Goal: Information Seeking & Learning: Understand process/instructions

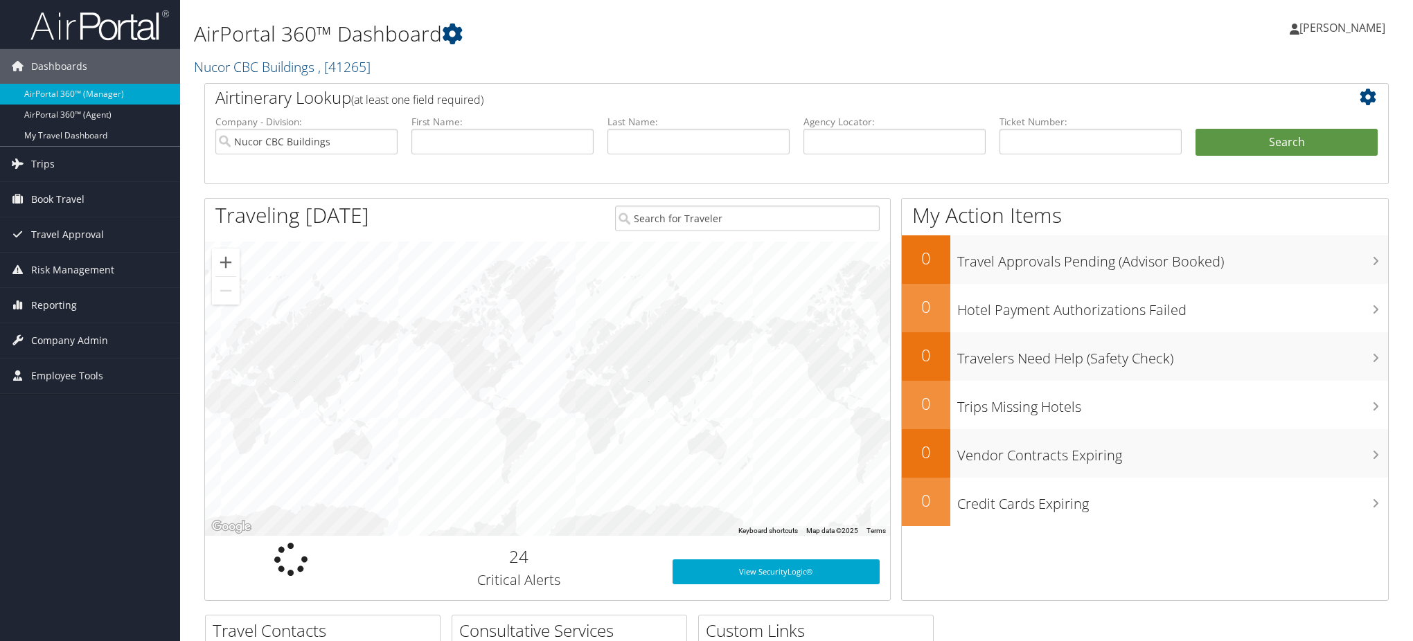
click at [271, 62] on link "Nucor CBC Buildings , [ 41265 ]" at bounding box center [282, 66] width 177 height 19
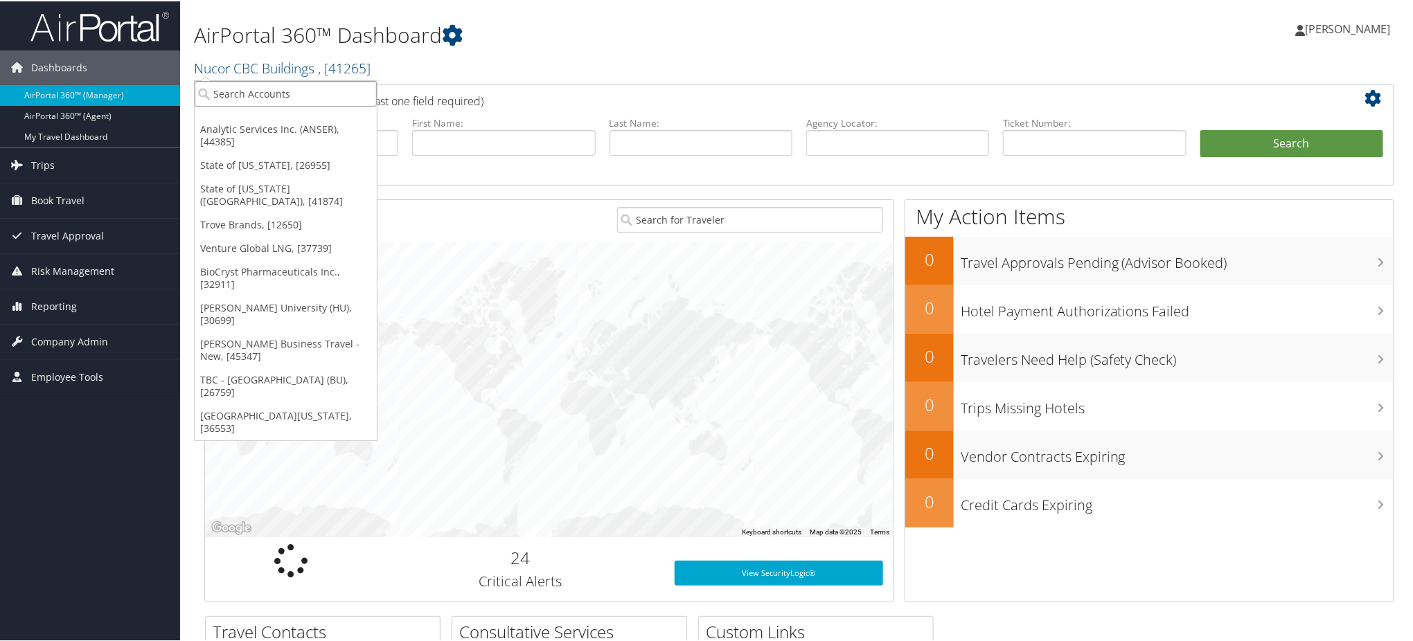
click at [271, 90] on input "search" at bounding box center [286, 93] width 182 height 26
type input "SAGE"
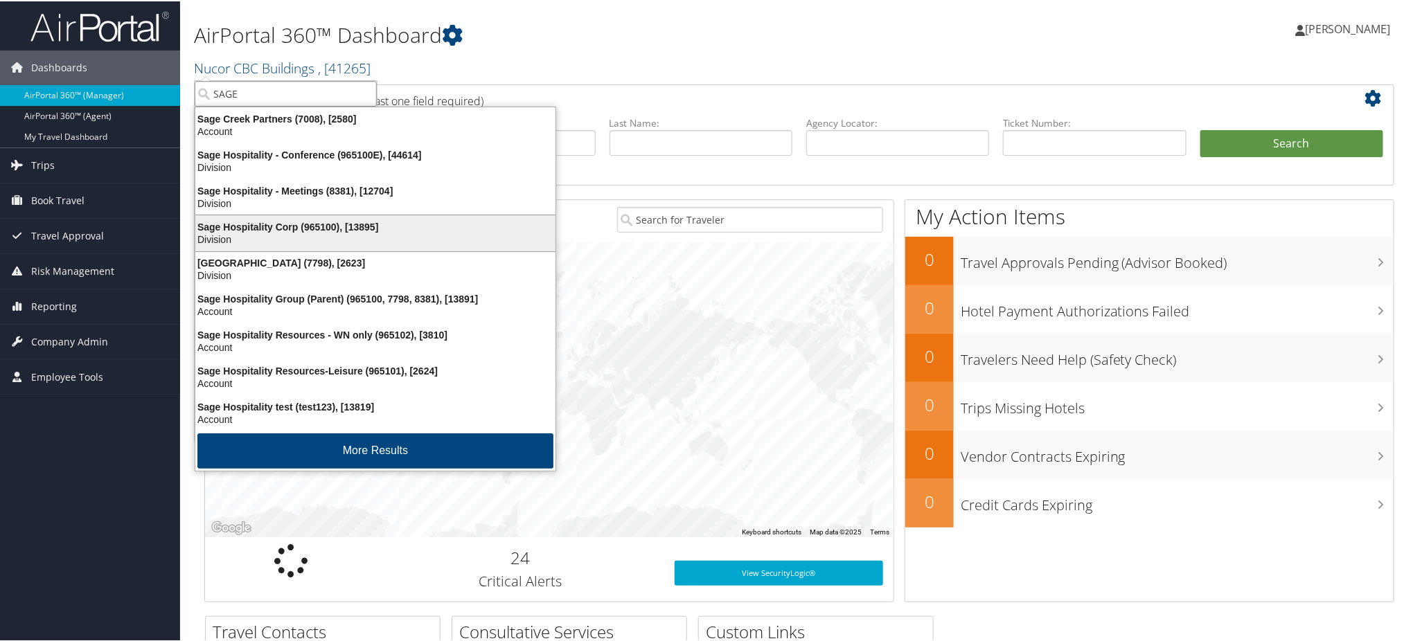
click at [267, 229] on div "Sage Hospitality Corp (965100), [13895]" at bounding box center [375, 226] width 377 height 12
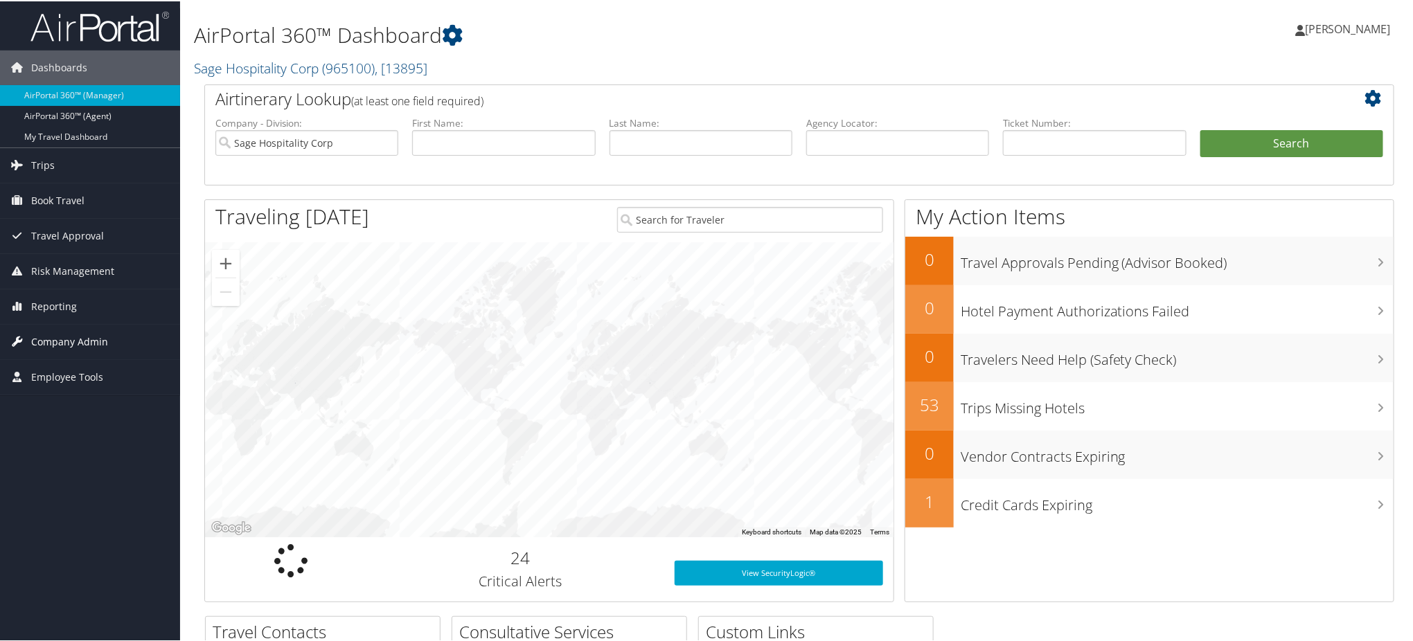
click at [69, 339] on span "Company Admin" at bounding box center [69, 340] width 77 height 35
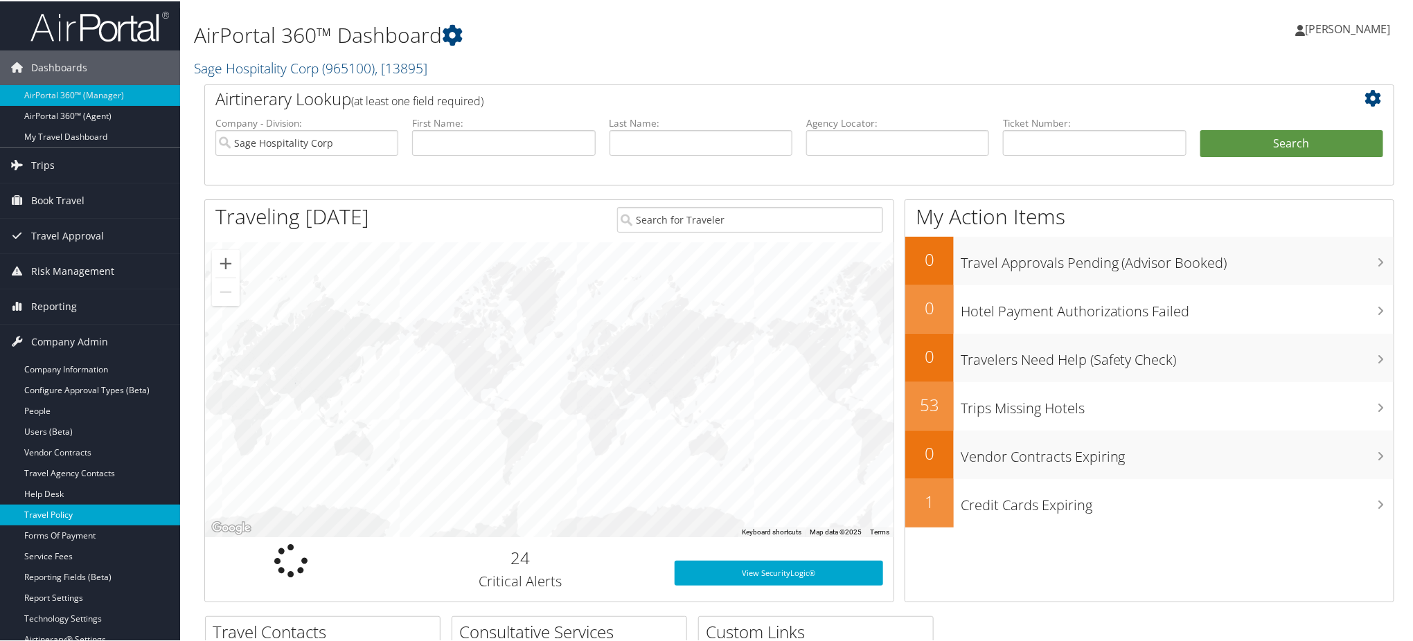
click at [68, 514] on link "Travel Policy" at bounding box center [90, 513] width 180 height 21
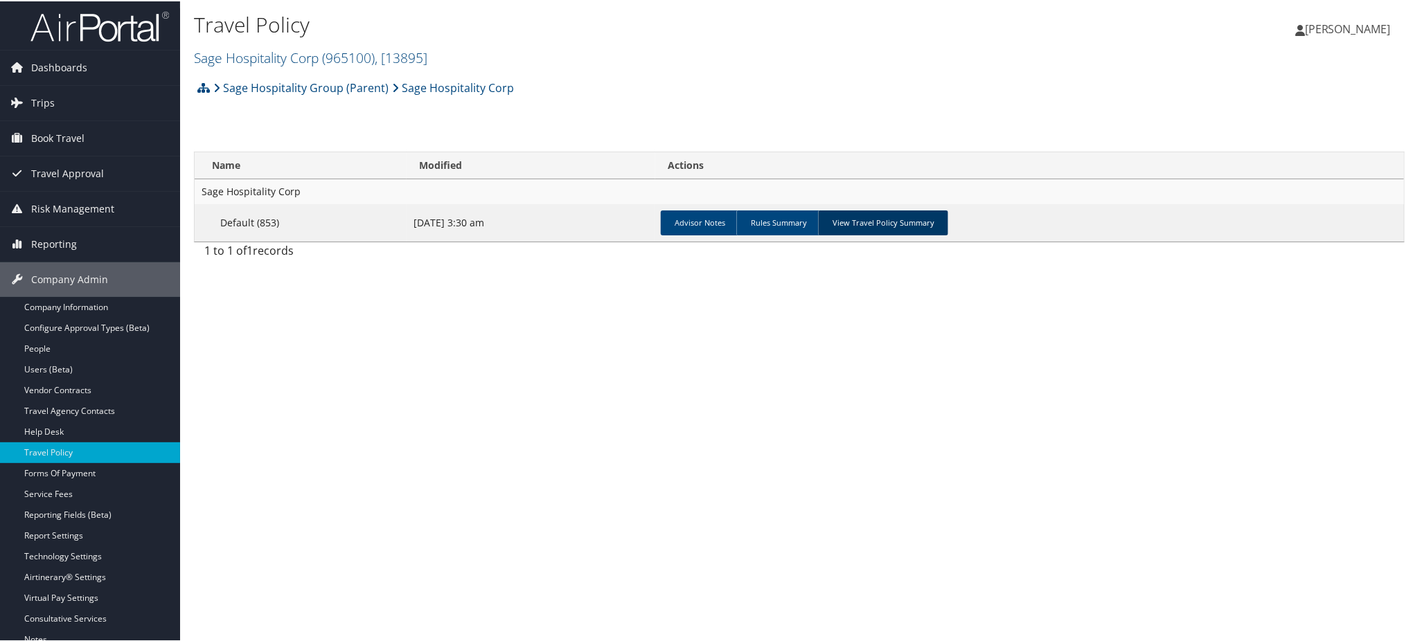
click at [863, 221] on link "View Travel Policy Summary" at bounding box center [883, 221] width 130 height 25
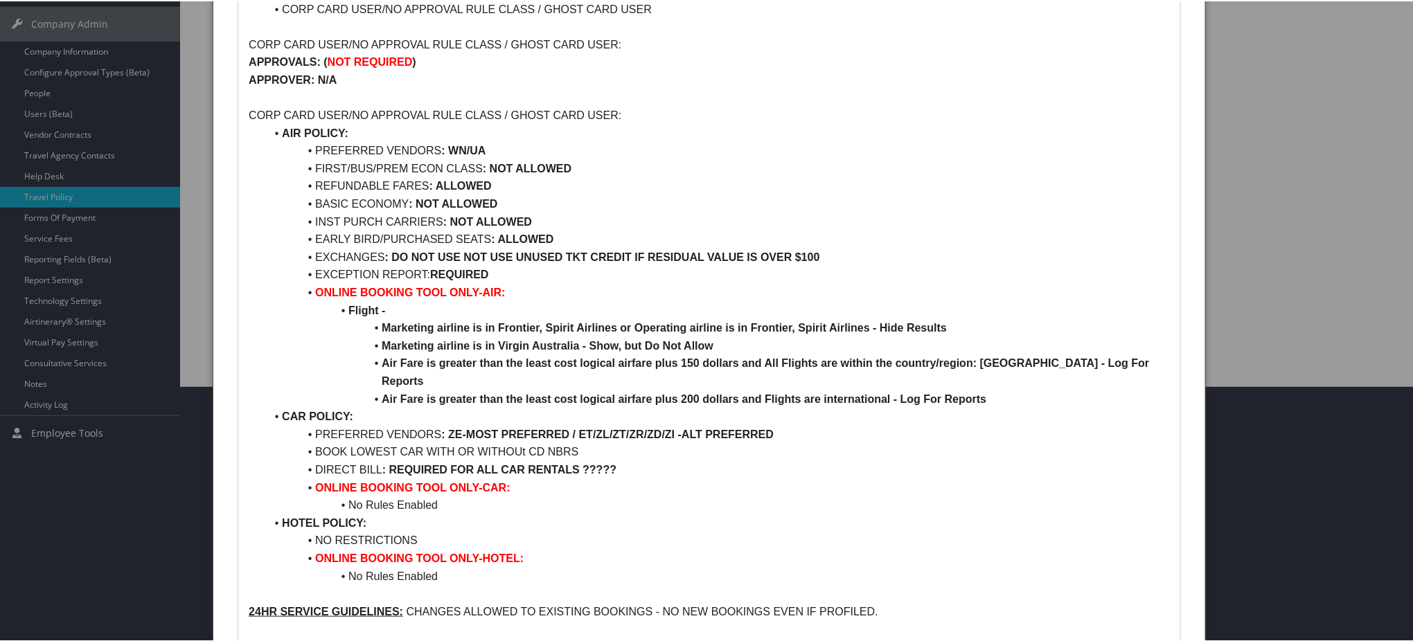
scroll to position [277, 0]
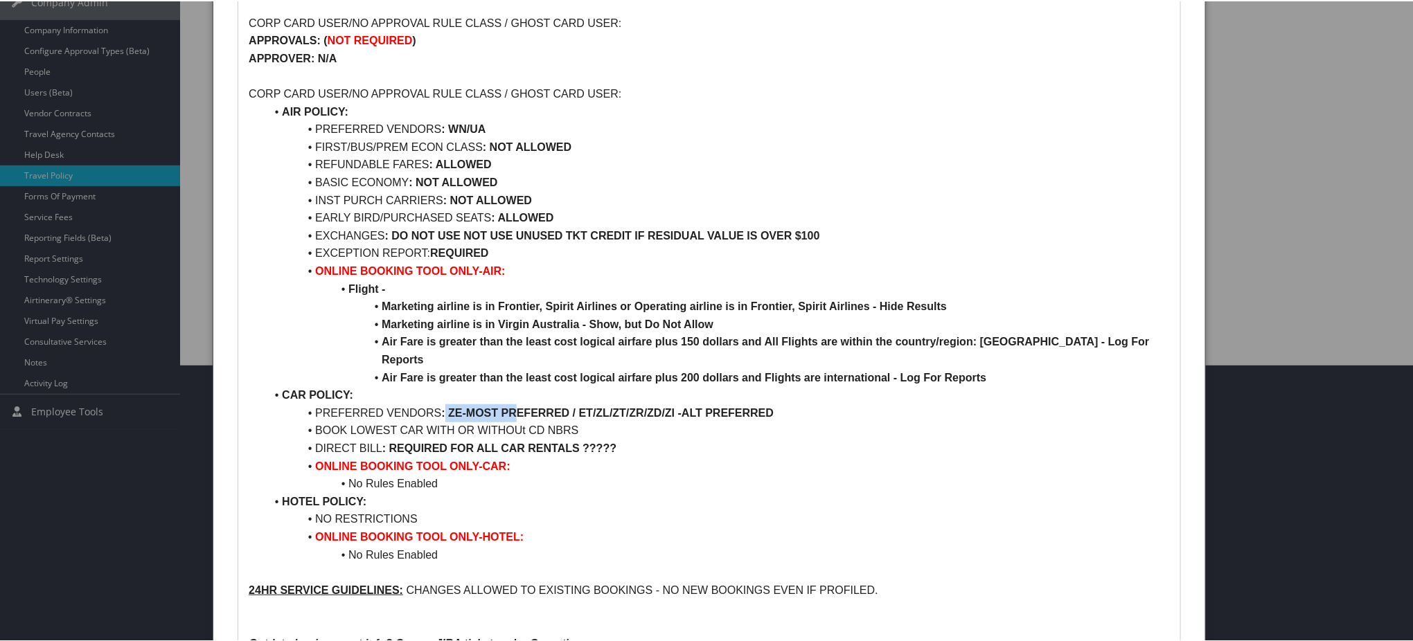
drag, startPoint x: 445, startPoint y: 413, endPoint x: 516, endPoint y: 407, distance: 71.6
click at [516, 407] on li "PREFERRED VENDORS : ZE-MOST PREFERRED / ET/ZL/ZT/ZR/ZD/ZI -ALT PREFERRED" at bounding box center [717, 412] width 904 height 18
click at [657, 452] on li "DIRECT BILL : REQUIRED FOR ALL CAR RENTALS ?????" at bounding box center [717, 447] width 904 height 18
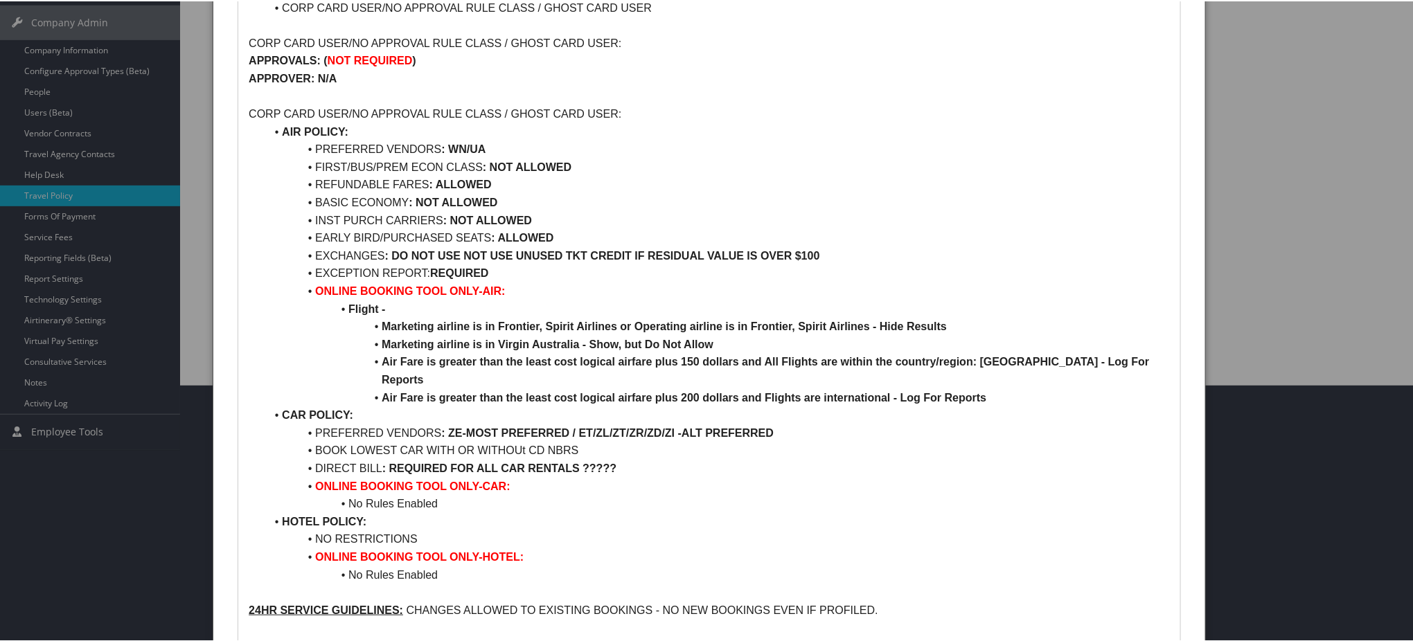
scroll to position [344, 0]
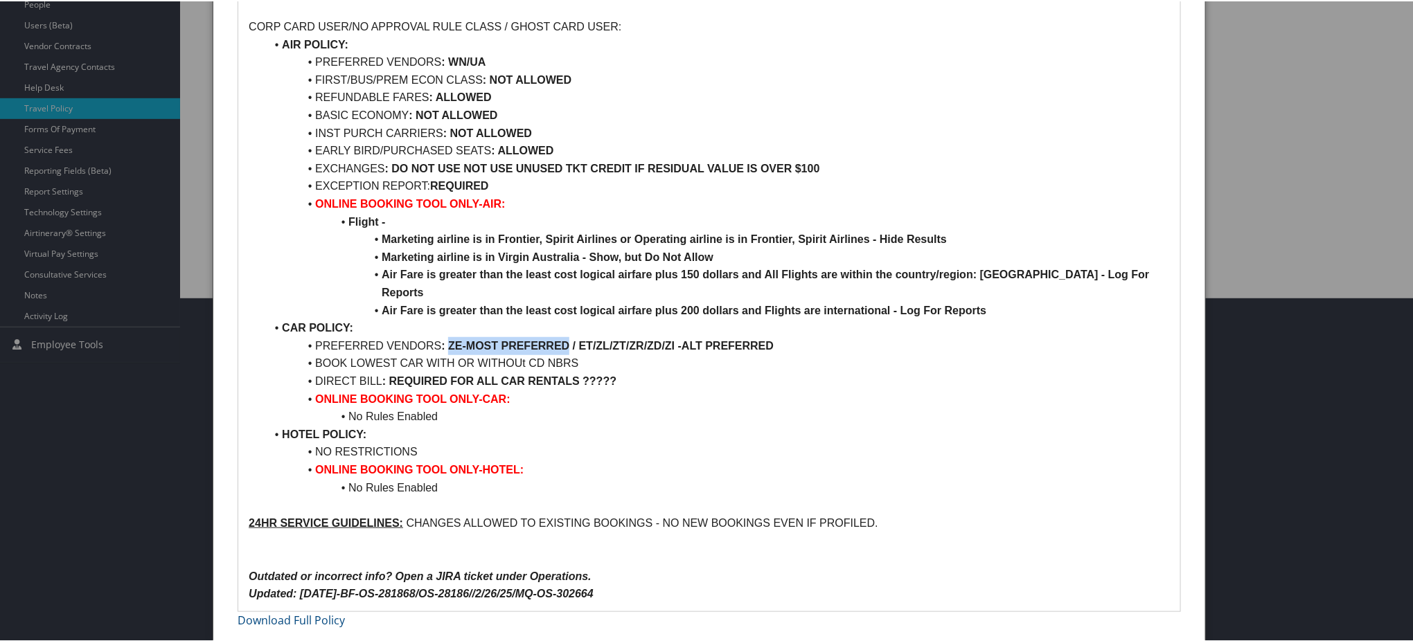
drag, startPoint x: 449, startPoint y: 341, endPoint x: 565, endPoint y: 345, distance: 115.7
click at [565, 345] on strong "ZE-MOST PREFERRED / ET/ZL/ZT/ZR/ZD/ZI -ALT PREFERRED" at bounding box center [610, 345] width 325 height 12
